Goal: Task Accomplishment & Management: Manage account settings

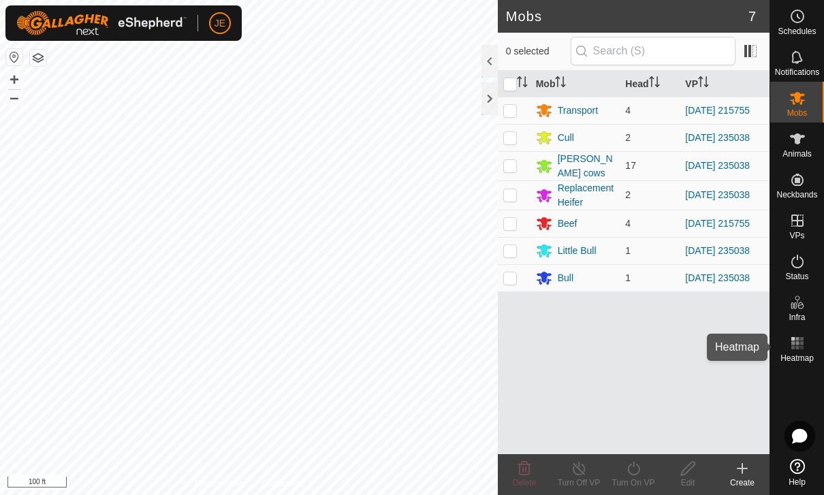
click at [807, 348] on es-heatmap-svg-icon at bounding box center [797, 343] width 25 height 22
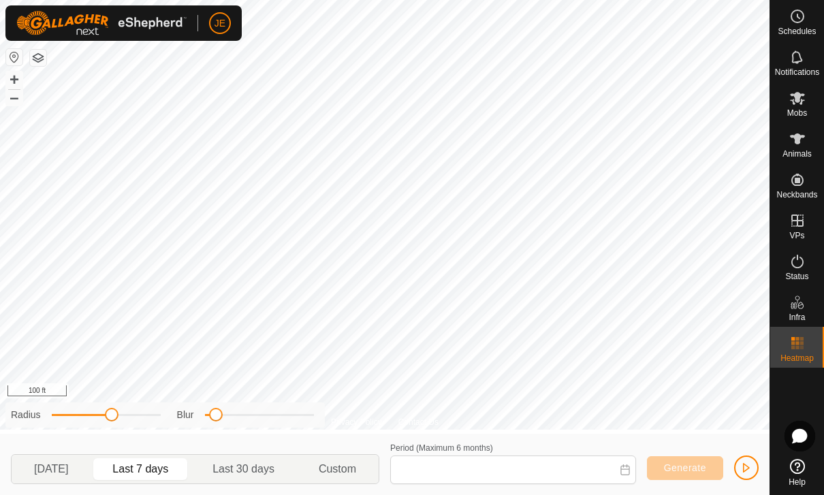
type input "[DATE] - [DATE]"
click at [212, 408] on span at bounding box center [216, 415] width 14 height 14
click at [745, 472] on span "button" at bounding box center [746, 467] width 11 height 11
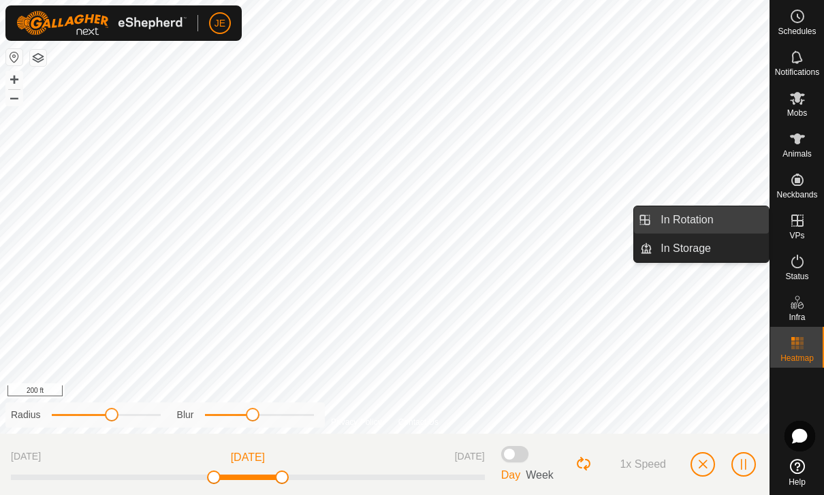
click at [702, 210] on link "In Rotation" at bounding box center [710, 219] width 116 height 27
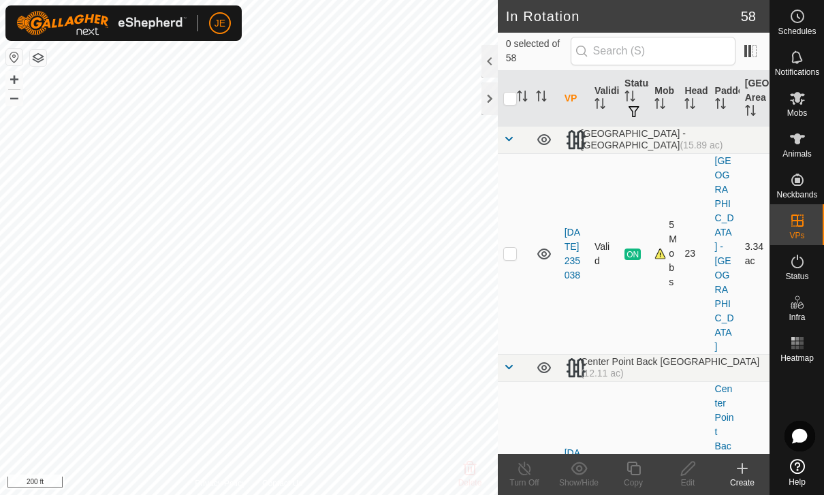
click at [510, 203] on td at bounding box center [514, 253] width 33 height 201
checkbox input "true"
click at [636, 472] on icon at bounding box center [633, 468] width 17 height 16
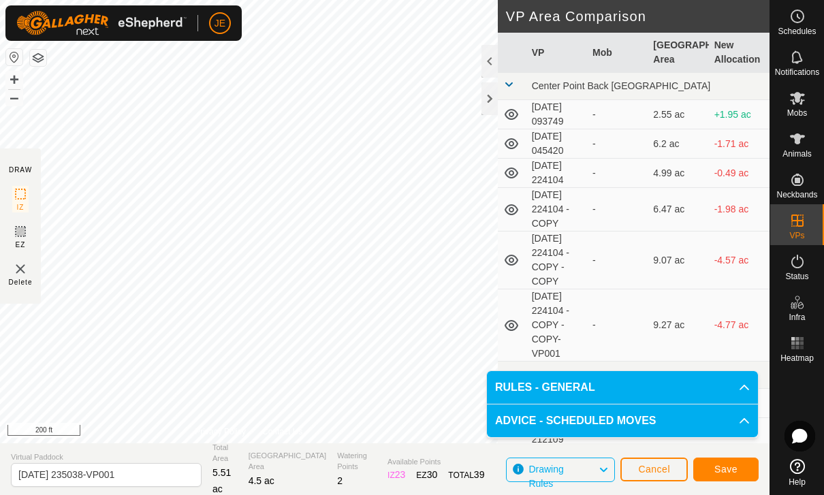
click at [724, 477] on button "Save" at bounding box center [725, 469] width 65 height 24
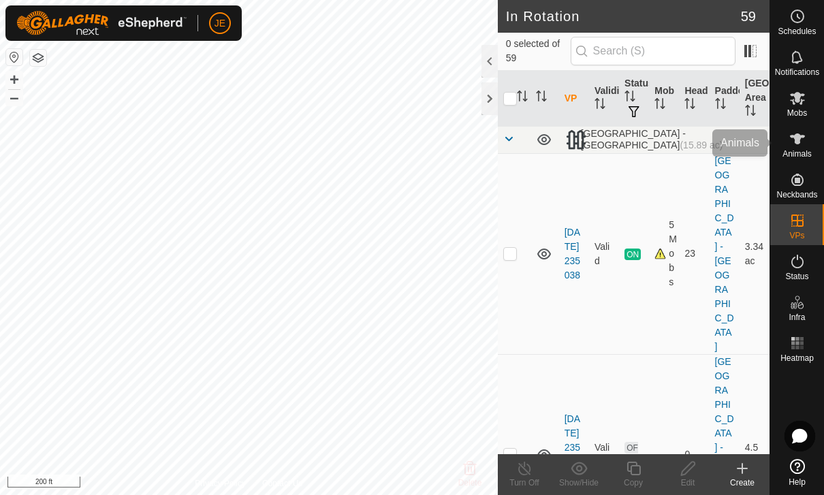
click at [799, 150] on span "Animals" at bounding box center [796, 154] width 29 height 8
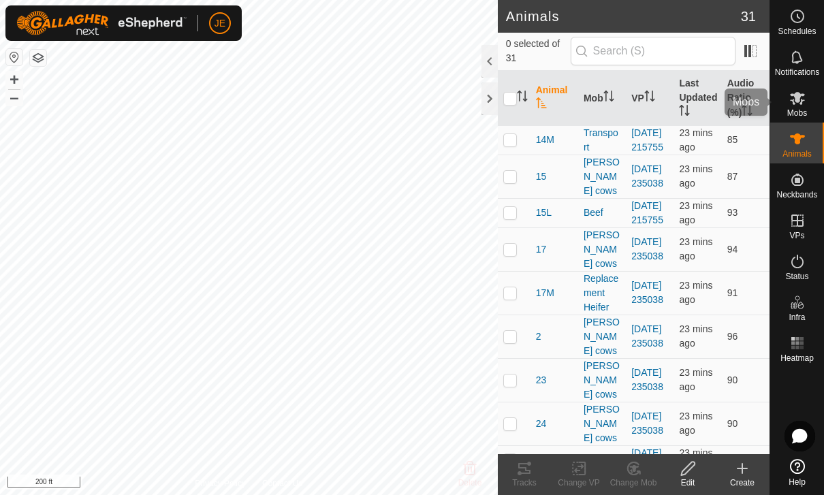
click at [798, 111] on span "Mobs" at bounding box center [797, 113] width 20 height 8
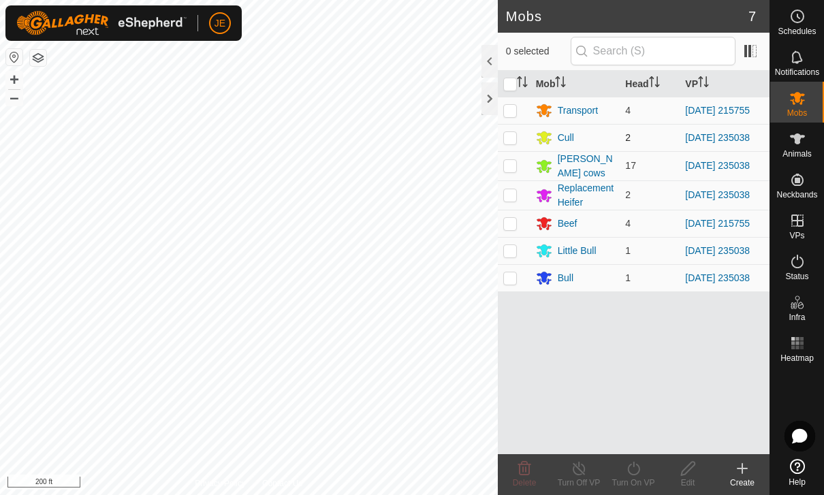
click at [517, 133] on td at bounding box center [514, 137] width 33 height 27
checkbox input "true"
click at [515, 166] on p-checkbox at bounding box center [510, 165] width 14 height 11
checkbox input "true"
click at [510, 200] on p-checkbox at bounding box center [510, 194] width 14 height 11
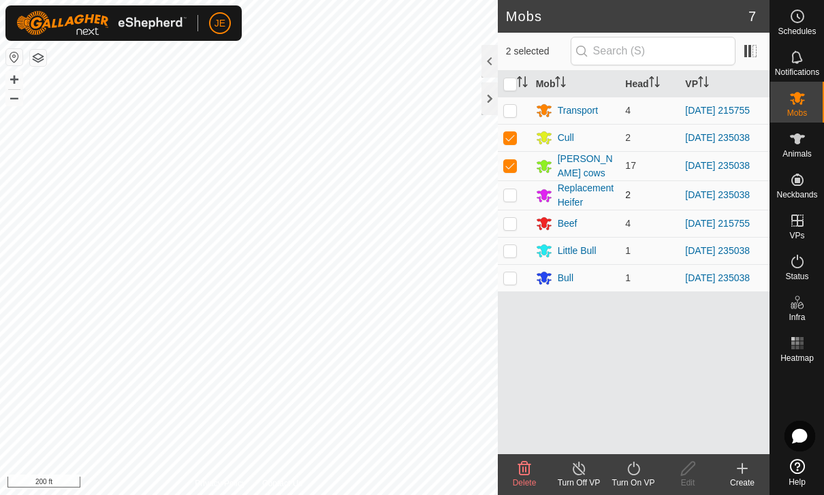
checkbox input "true"
click at [517, 221] on td at bounding box center [514, 223] width 33 height 27
checkbox input "true"
click at [514, 142] on p-checkbox at bounding box center [510, 137] width 14 height 11
click at [515, 142] on p-checkbox at bounding box center [510, 137] width 14 height 11
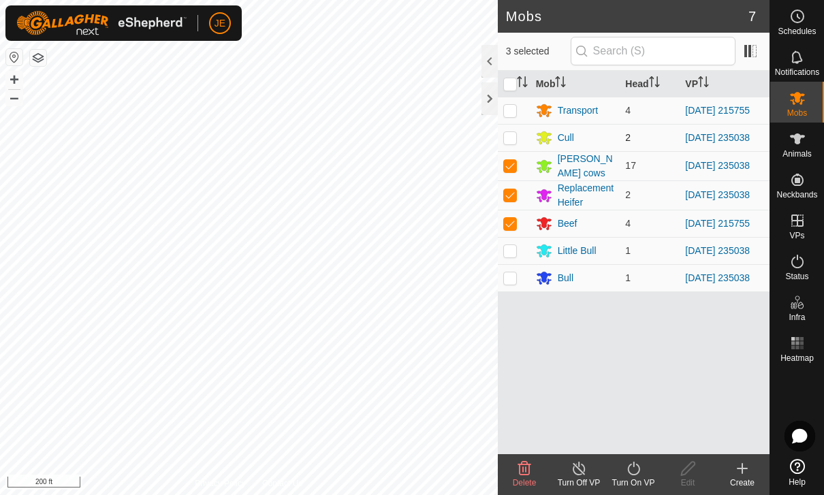
checkbox input "true"
click at [517, 227] on td at bounding box center [514, 223] width 33 height 27
checkbox input "false"
click at [512, 256] on p-checkbox at bounding box center [510, 250] width 14 height 11
checkbox input "true"
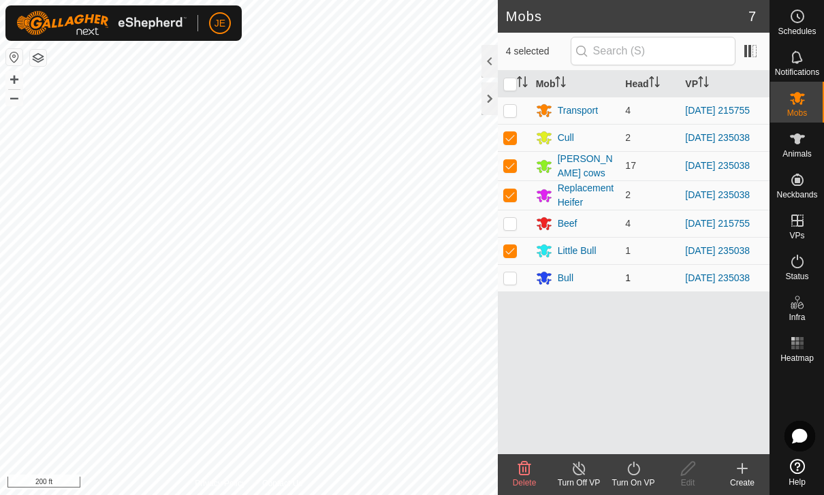
click at [512, 283] on p-checkbox at bounding box center [510, 277] width 14 height 11
checkbox input "true"
click at [638, 480] on div "Turn On VP" at bounding box center [633, 482] width 54 height 12
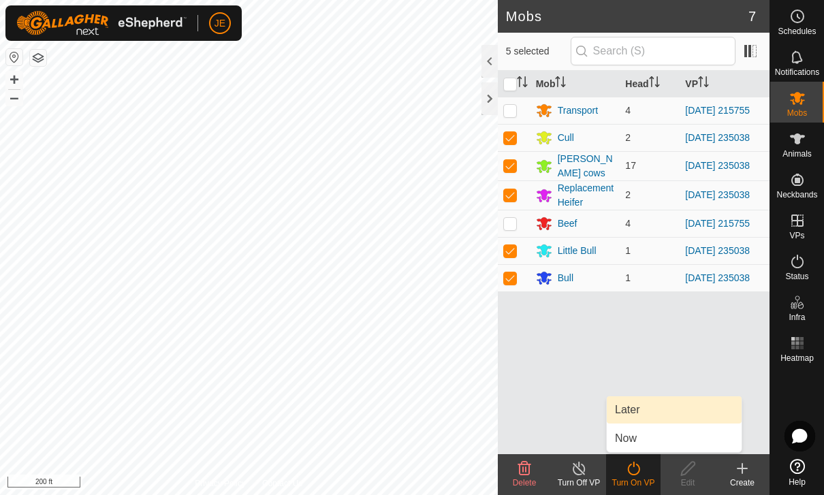
click at [662, 406] on link "Later" at bounding box center [674, 409] width 135 height 27
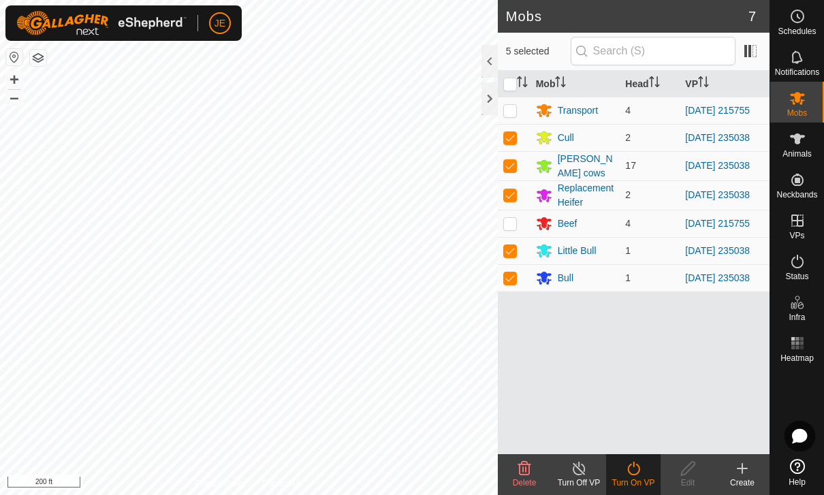
click at [637, 471] on icon at bounding box center [633, 468] width 17 height 16
click at [636, 473] on icon at bounding box center [633, 469] width 12 height 14
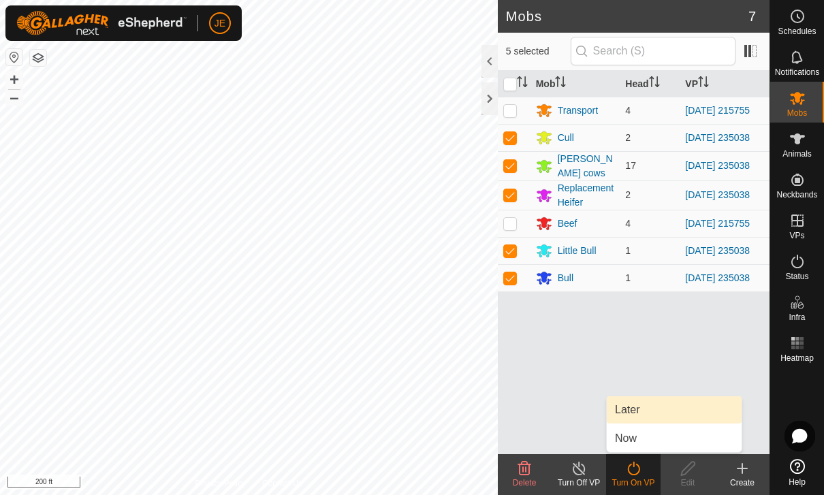
click at [641, 405] on link "Later" at bounding box center [674, 409] width 135 height 27
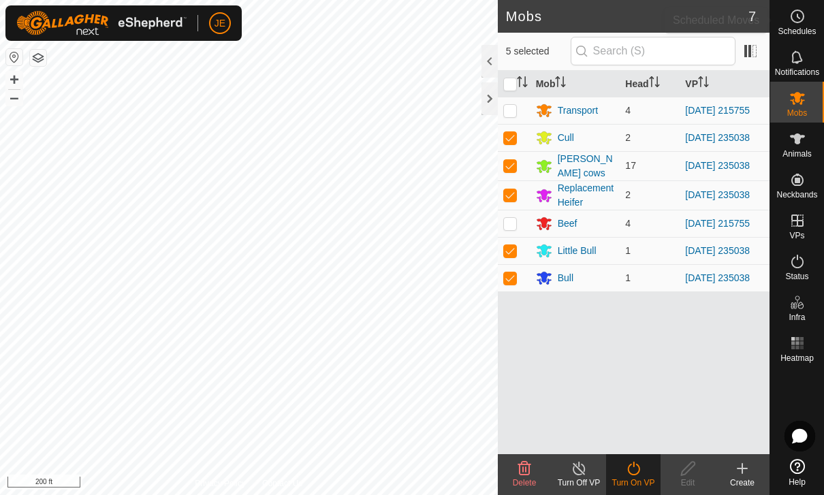
click at [794, 18] on icon at bounding box center [797, 16] width 16 height 16
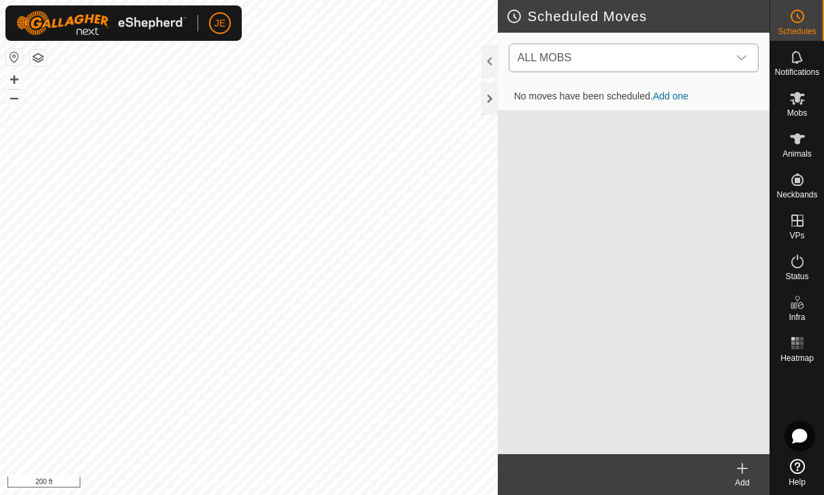
click at [745, 49] on div "dropdown trigger" at bounding box center [741, 57] width 27 height 27
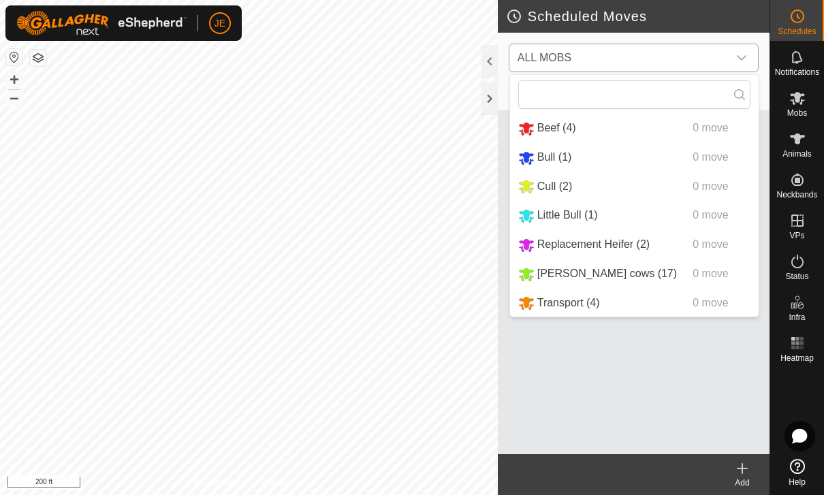
click at [741, 60] on icon "dropdown trigger" at bounding box center [742, 57] width 10 height 5
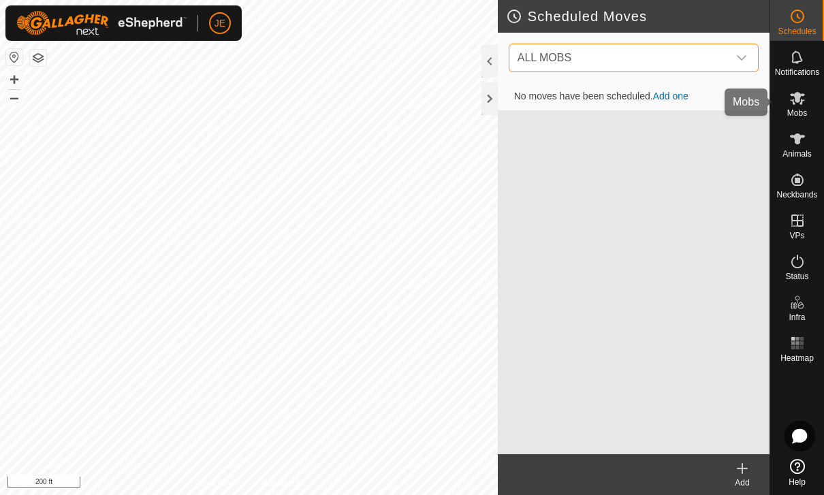
click at [797, 103] on icon at bounding box center [797, 98] width 16 height 16
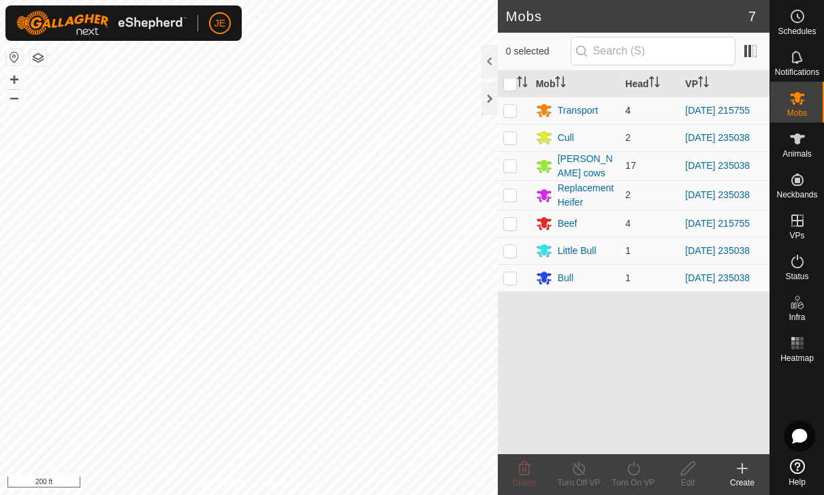
click at [516, 111] on p-checkbox at bounding box center [510, 110] width 14 height 11
click at [507, 113] on p-checkbox at bounding box center [510, 110] width 14 height 11
checkbox input "false"
click at [513, 148] on td at bounding box center [514, 137] width 33 height 27
checkbox input "true"
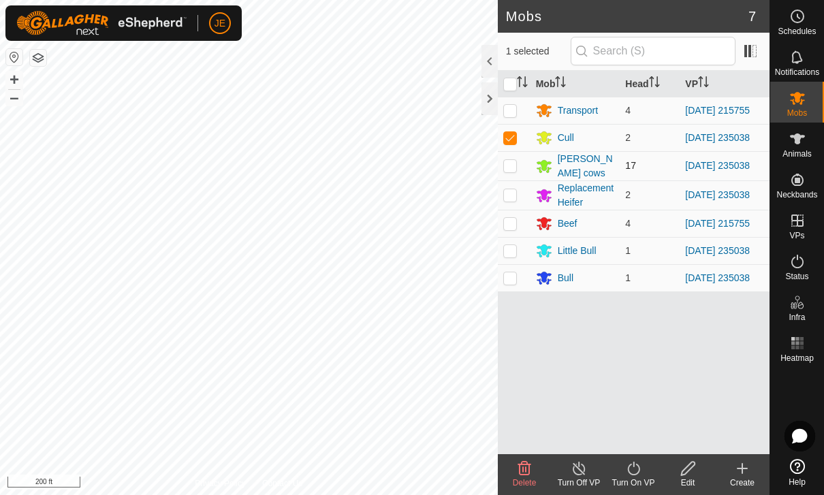
click at [521, 172] on td at bounding box center [514, 165] width 33 height 29
checkbox input "true"
click at [516, 200] on p-checkbox at bounding box center [510, 194] width 14 height 11
checkbox input "true"
click at [509, 255] on p-checkbox at bounding box center [510, 250] width 14 height 11
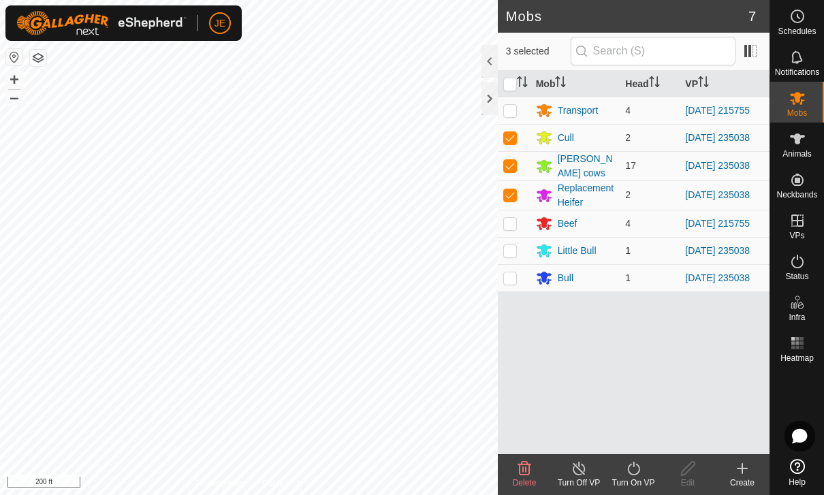
checkbox input "true"
click at [508, 283] on p-checkbox at bounding box center [510, 277] width 14 height 11
checkbox input "true"
click at [640, 474] on icon at bounding box center [633, 468] width 17 height 16
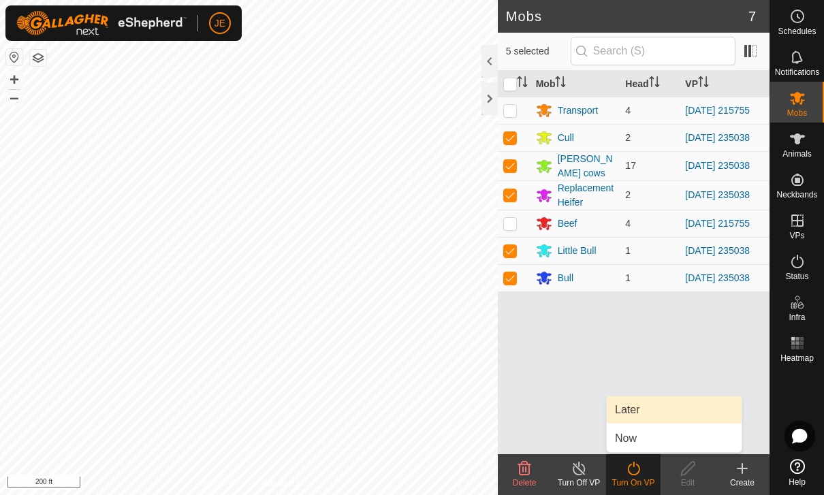
click at [643, 410] on link "Later" at bounding box center [674, 409] width 135 height 27
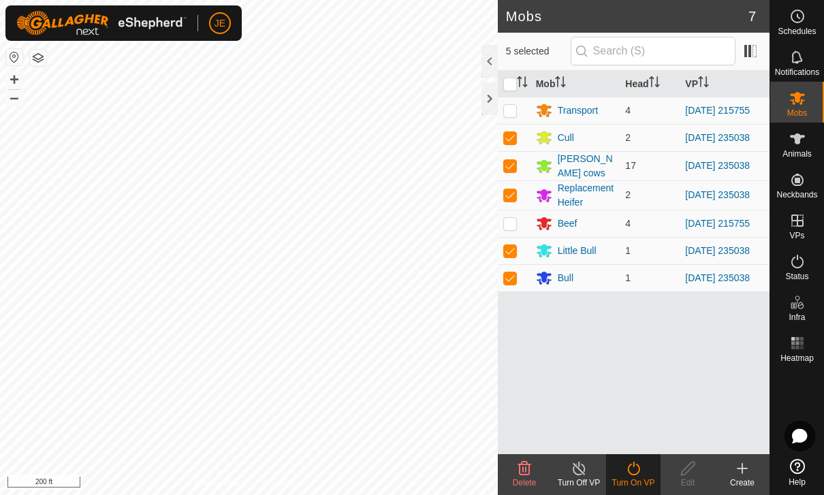
click at [636, 469] on icon at bounding box center [633, 468] width 17 height 16
click at [637, 472] on icon at bounding box center [633, 468] width 17 height 16
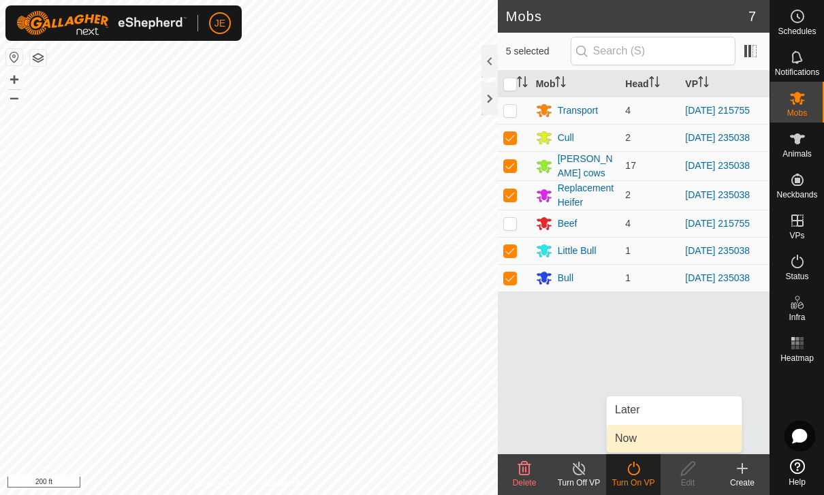
click at [651, 440] on link "Now" at bounding box center [674, 438] width 135 height 27
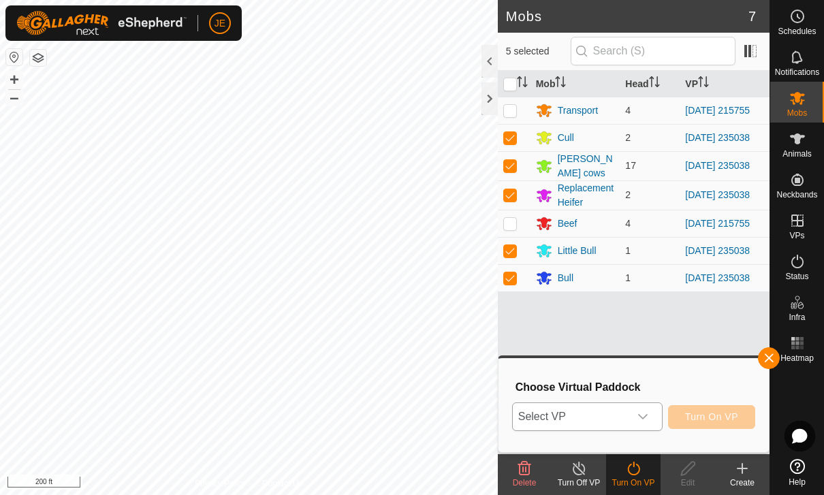
click at [626, 411] on span "Select VP" at bounding box center [571, 416] width 116 height 27
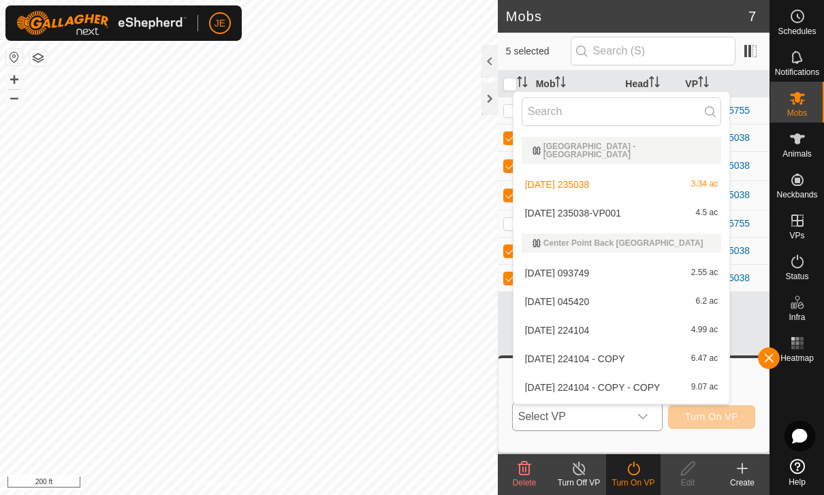
click at [621, 208] on span "[DATE] 235038-VP001" at bounding box center [573, 213] width 96 height 10
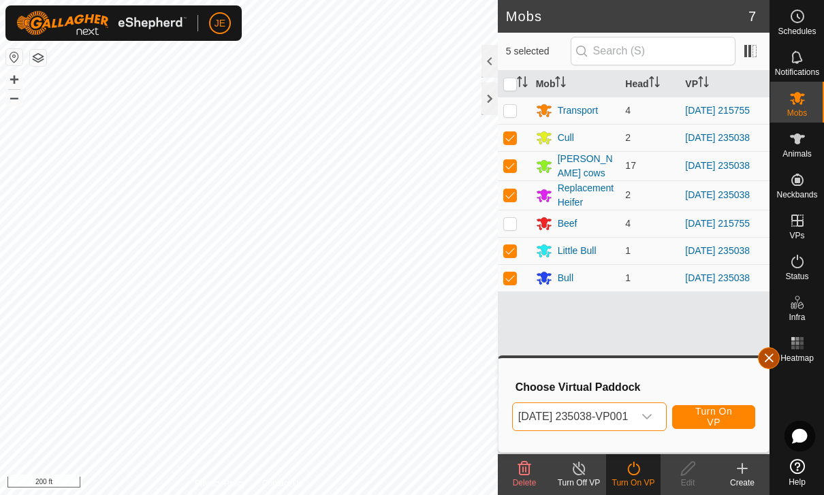
click at [766, 355] on span "button" at bounding box center [768, 358] width 11 height 11
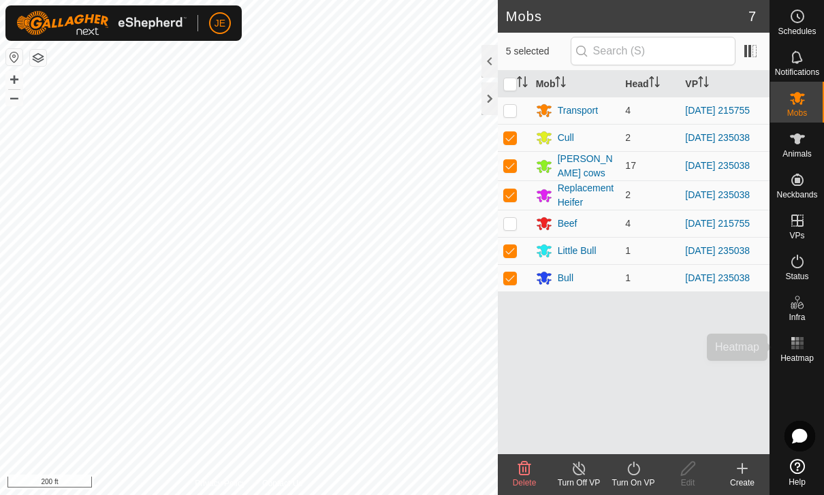
click at [797, 346] on rect at bounding box center [796, 347] width 3 height 3
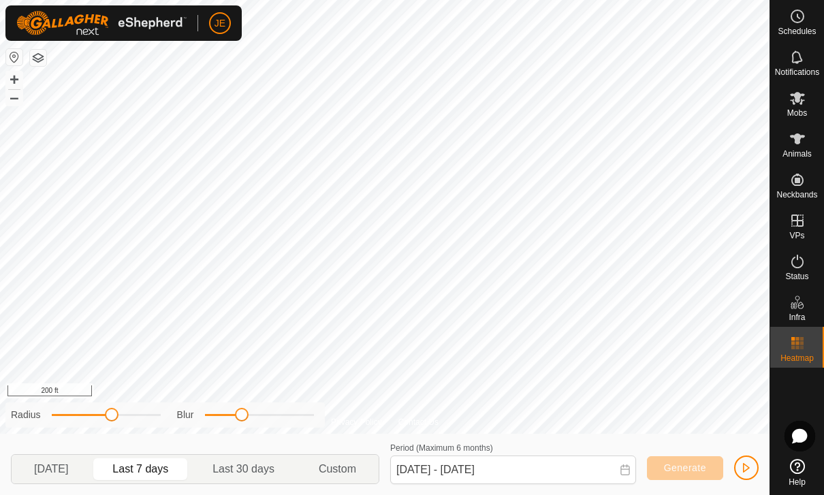
click at [219, 414] on span at bounding box center [223, 415] width 37 height 2
click at [746, 466] on span "button" at bounding box center [746, 467] width 11 height 11
